Goal: Information Seeking & Learning: Learn about a topic

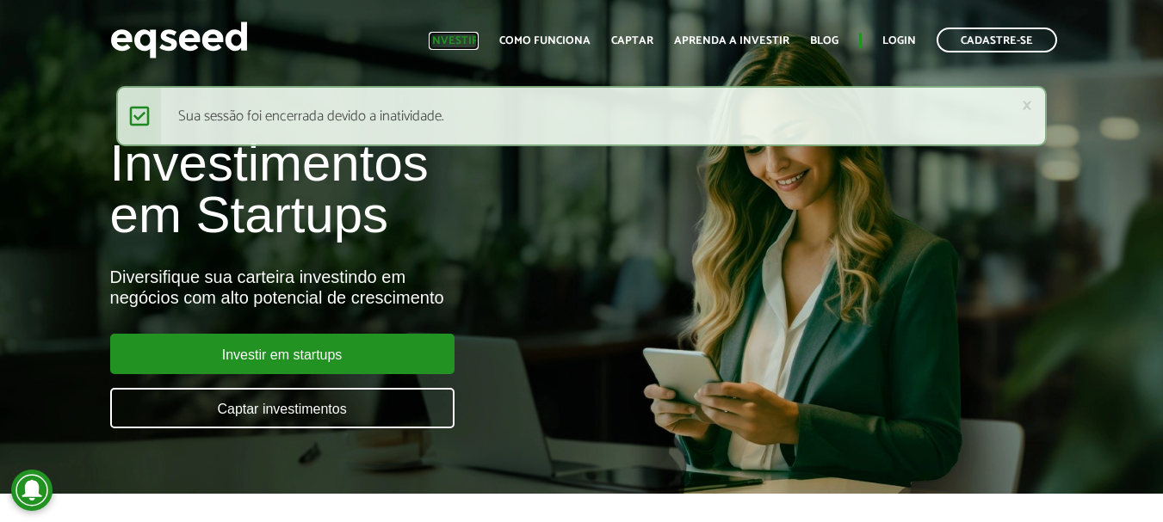
click at [454, 41] on link "Investir" at bounding box center [454, 40] width 50 height 11
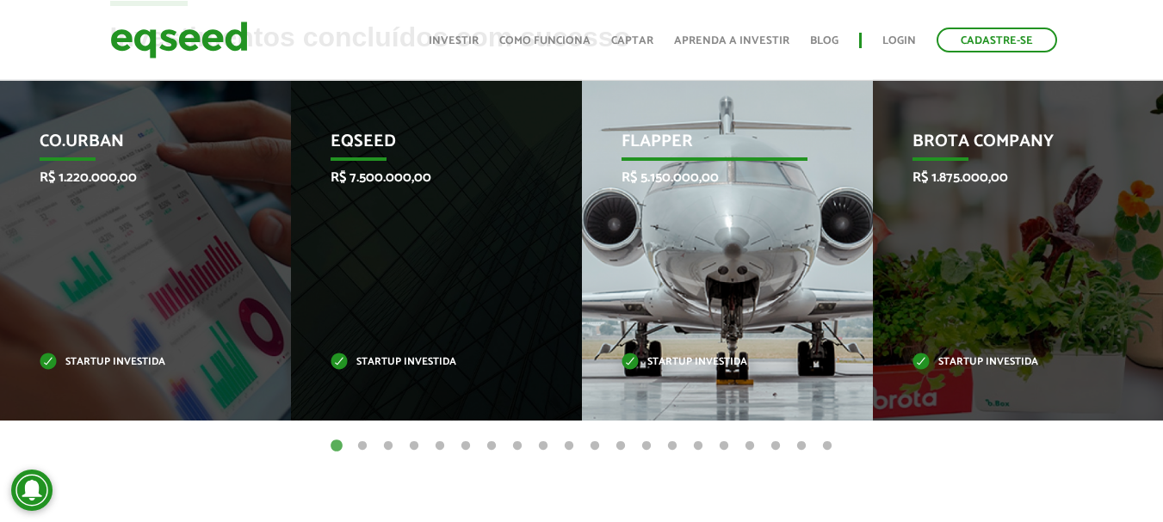
scroll to position [602, 0]
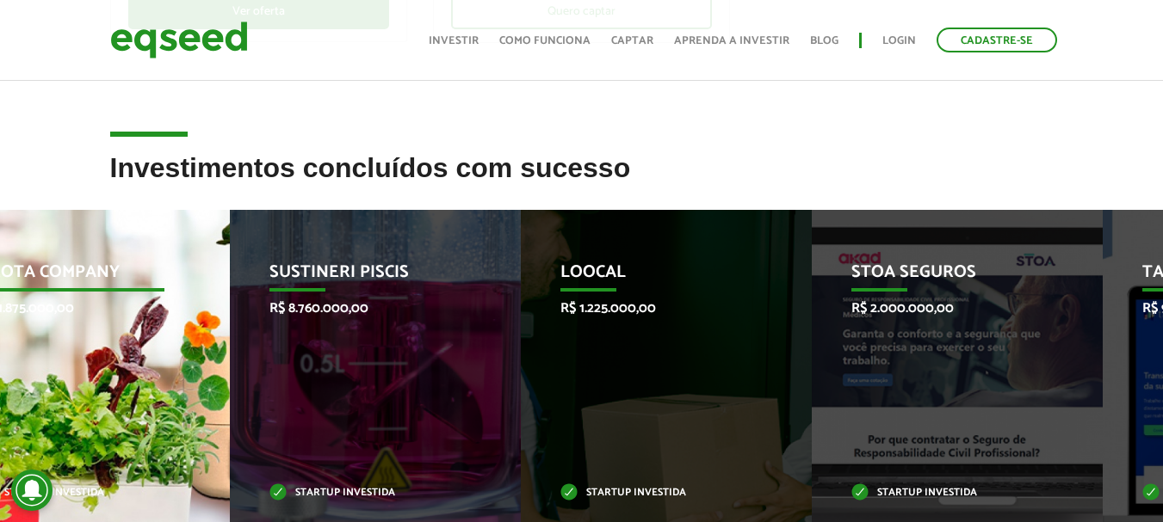
drag, startPoint x: 934, startPoint y: 340, endPoint x: 0, endPoint y: 349, distance: 933.8
click at [0, 349] on div "Brota Company R$ 1.875.000,00 Startup investida" at bounding box center [71, 381] width 265 height 342
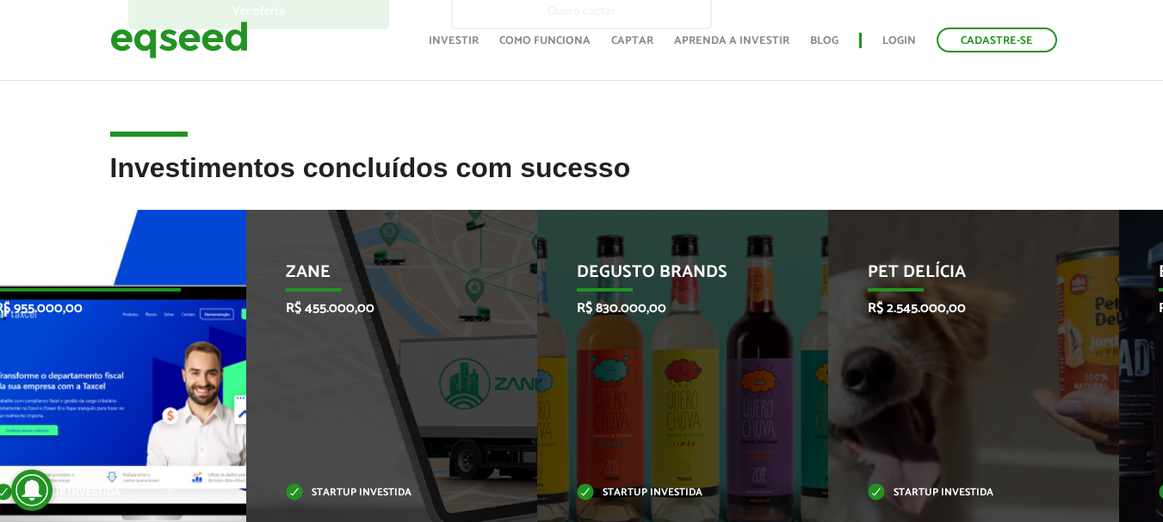
drag, startPoint x: 953, startPoint y: 360, endPoint x: 35, endPoint y: 387, distance: 917.8
click at [35, 387] on div "Taxcel R$ 955.000,00 Startup investida" at bounding box center [87, 381] width 265 height 342
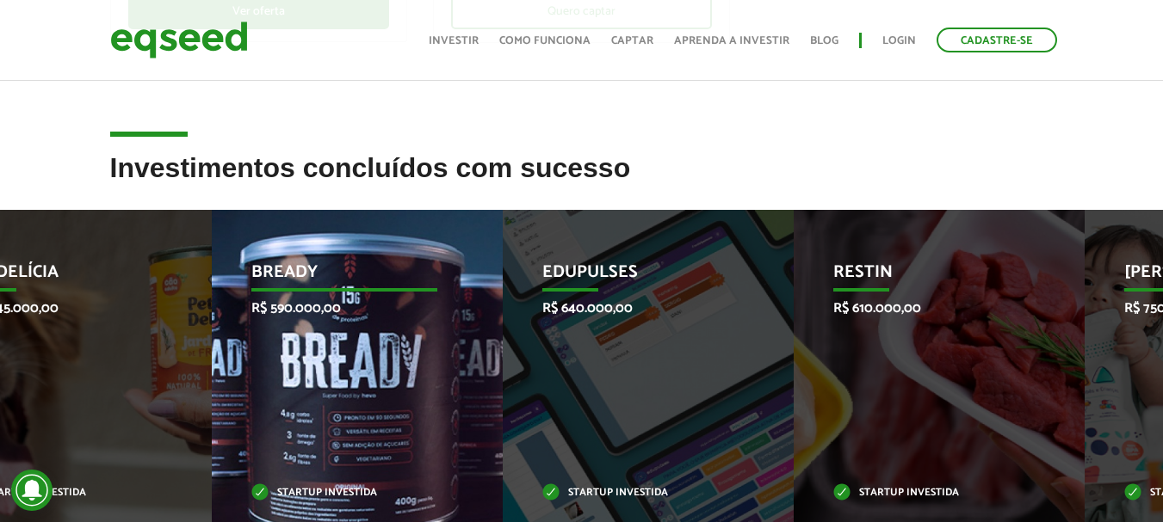
drag, startPoint x: 1032, startPoint y: 371, endPoint x: 313, endPoint y: 385, distance: 718.7
click at [314, 384] on div "Bready R$ 590.000,00 Startup investida" at bounding box center [344, 381] width 265 height 342
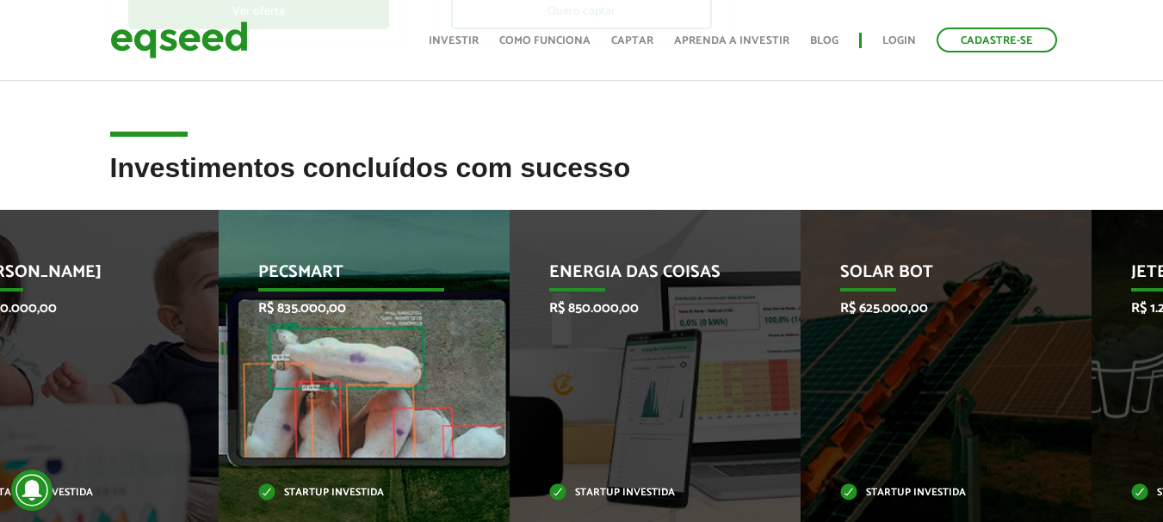
drag, startPoint x: 1042, startPoint y: 387, endPoint x: 310, endPoint y: 394, distance: 732.4
click at [311, 394] on div "Pecsmart R$ 835.000,00 Startup investida" at bounding box center [351, 381] width 265 height 342
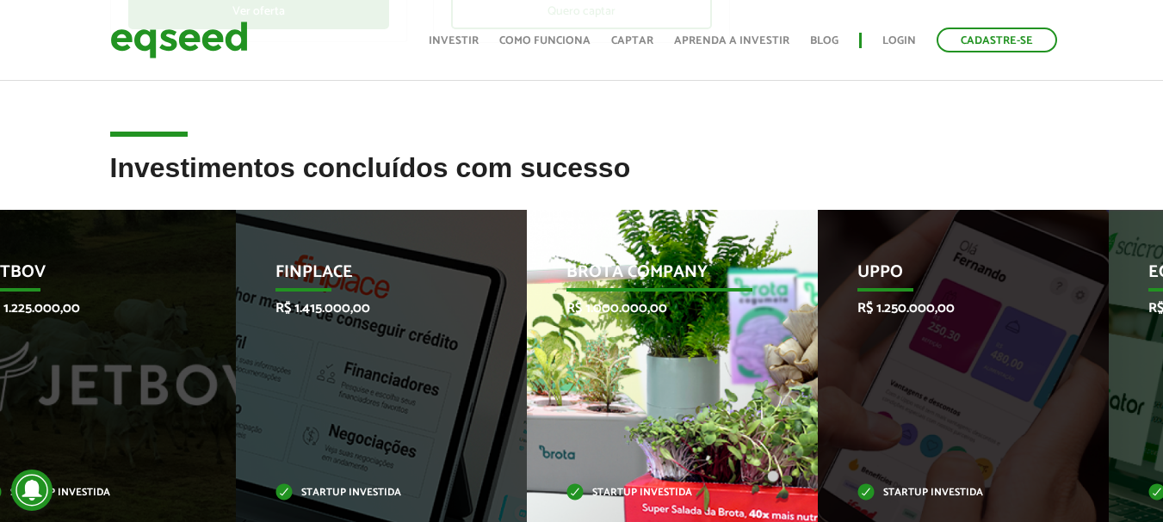
drag, startPoint x: 1069, startPoint y: 381, endPoint x: 374, endPoint y: 374, distance: 694.6
click at [352, 382] on div "Finplace R$ 1.415.000,00 Startup investida" at bounding box center [368, 381] width 265 height 342
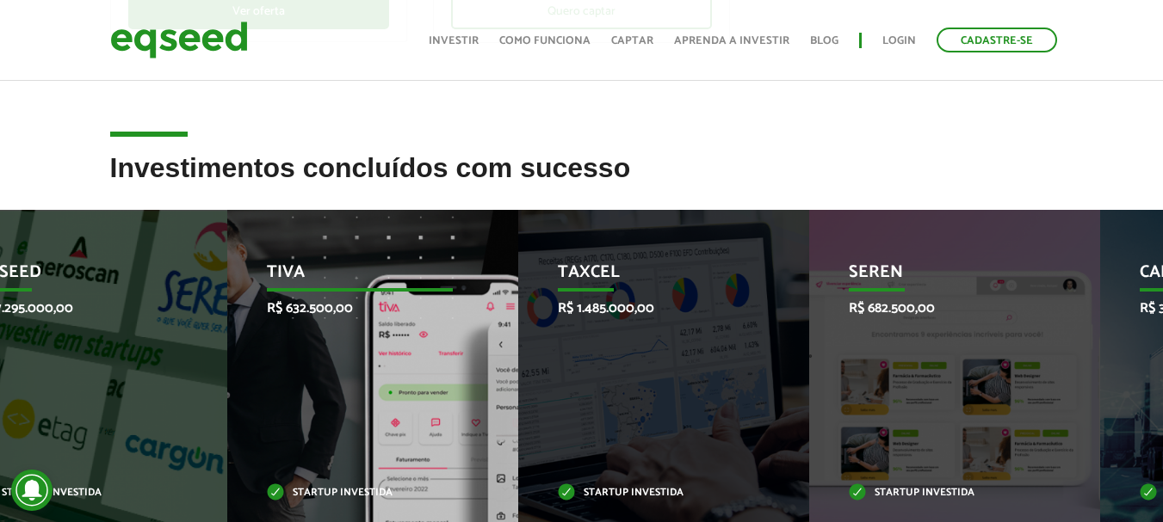
drag, startPoint x: 1009, startPoint y: 386, endPoint x: 361, endPoint y: 405, distance: 649.2
click at [361, 405] on div "Tiva R$ 632.500,00 Startup investida" at bounding box center [359, 381] width 265 height 342
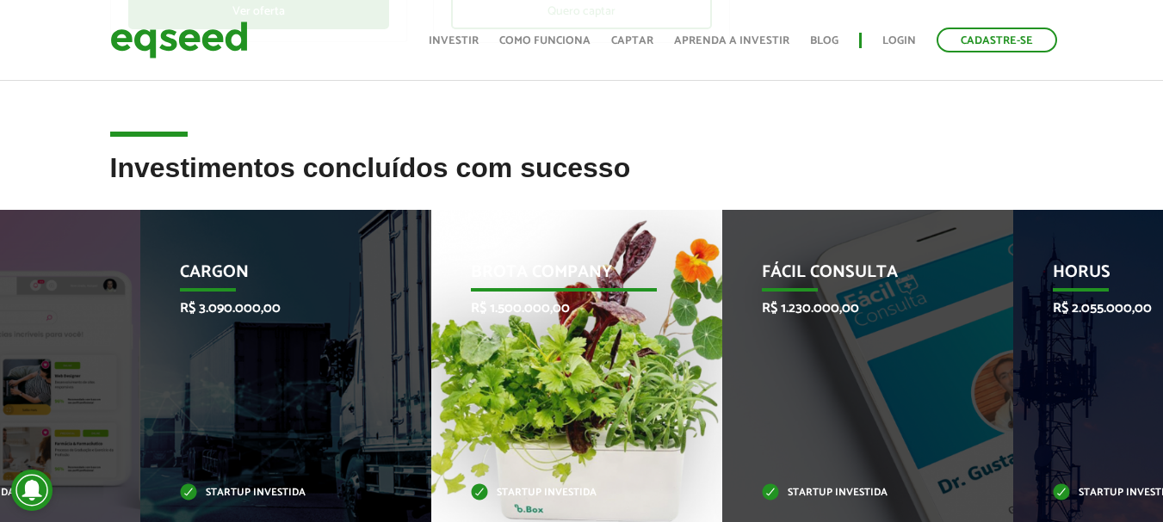
drag, startPoint x: 923, startPoint y: 367, endPoint x: 330, endPoint y: 367, distance: 593.8
click at [431, 367] on div "Brota Company R$ 1.500.000,00 Startup investida" at bounding box center [563, 381] width 265 height 342
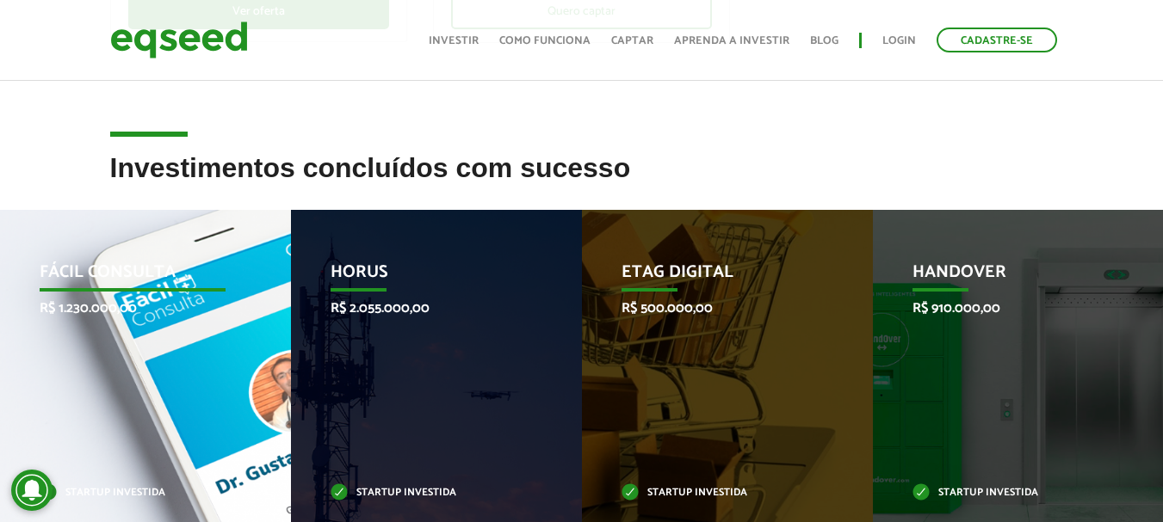
drag, startPoint x: 988, startPoint y: 368, endPoint x: 224, endPoint y: 382, distance: 764.3
